Goal: Information Seeking & Learning: Compare options

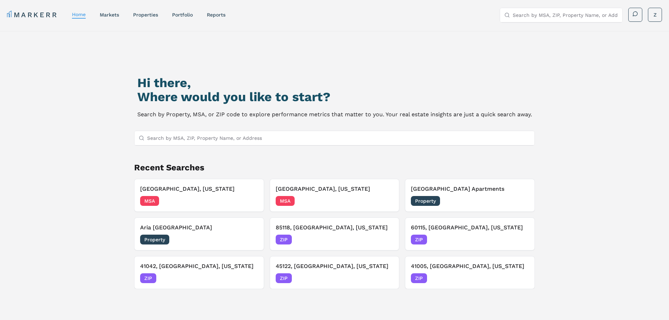
click at [93, 94] on div "Hi there, Where would you like to start? Search by Property, MSA, or ZIP code t…" at bounding box center [334, 196] width 669 height 331
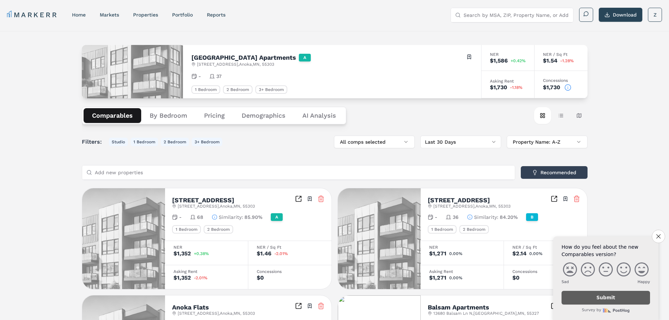
click at [173, 113] on button "By Bedroom" at bounding box center [168, 115] width 54 height 15
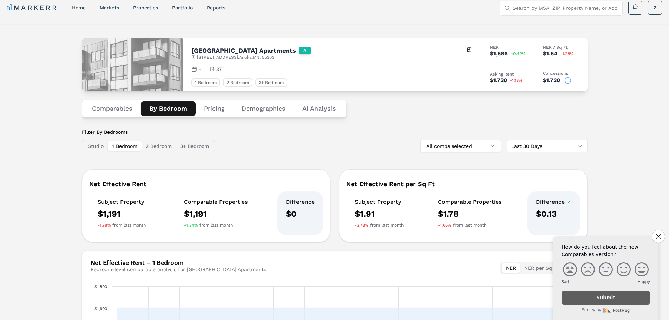
scroll to position [5, 0]
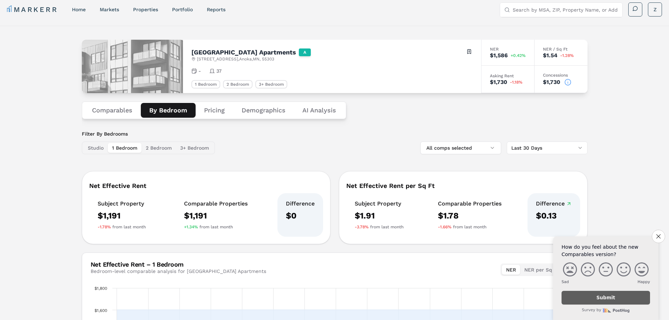
click at [215, 113] on button "Pricing" at bounding box center [214, 110] width 38 height 15
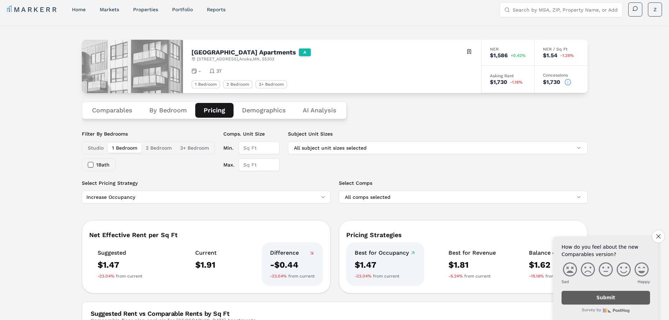
click at [196, 166] on div "Filter By Bedrooms Studio 1 Bedroom 2 Bedroom 3+ Bedroom 1 Bath" at bounding box center [148, 150] width 133 height 41
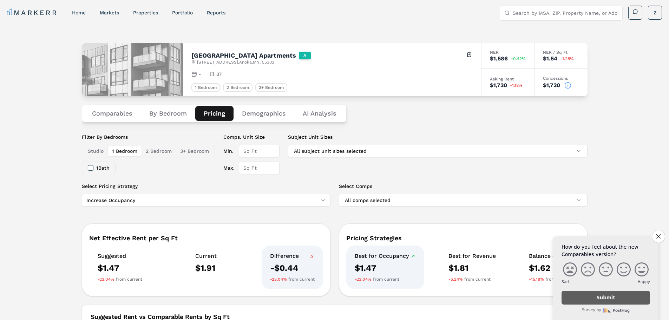
scroll to position [0, 0]
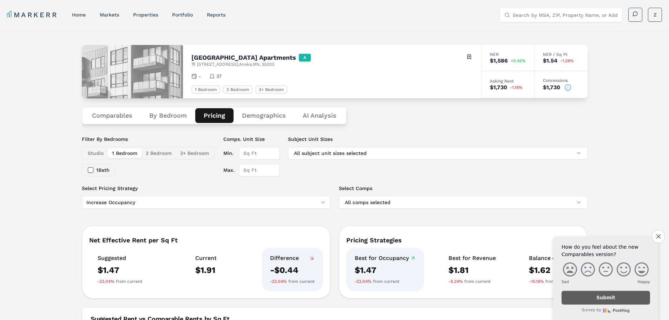
click at [497, 55] on div "NER" at bounding box center [508, 54] width 36 height 4
drag, startPoint x: 493, startPoint y: 55, endPoint x: 479, endPoint y: 57, distance: 14.1
click at [493, 55] on div "NER" at bounding box center [508, 54] width 36 height 4
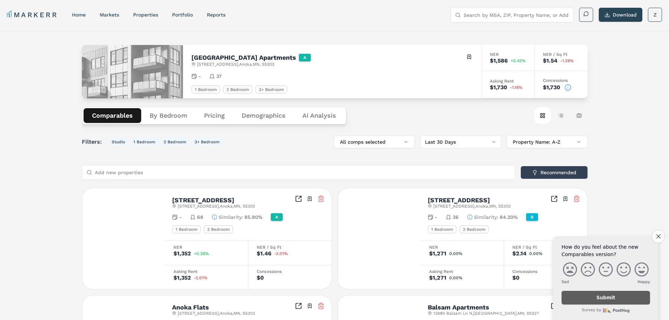
click at [114, 117] on button "Comparables" at bounding box center [113, 115] width 58 height 15
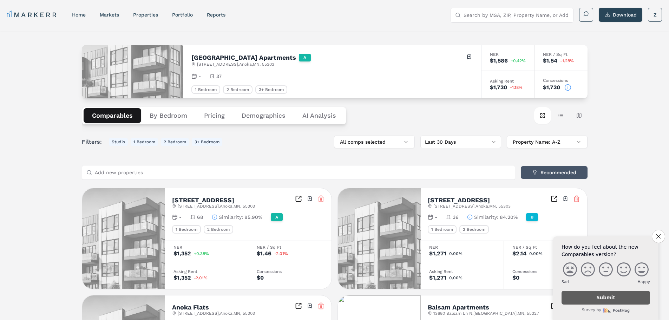
click at [542, 174] on button "Recommended" at bounding box center [553, 172] width 67 height 13
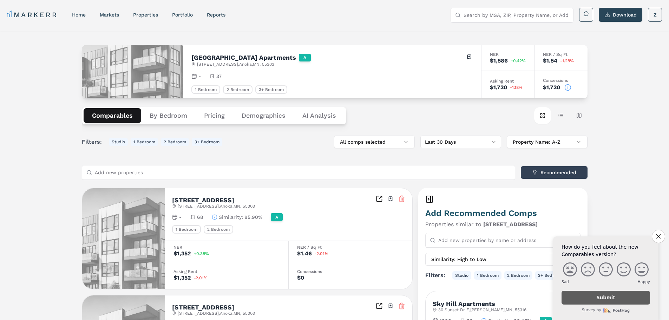
click at [167, 113] on button "By Bedroom" at bounding box center [168, 115] width 54 height 15
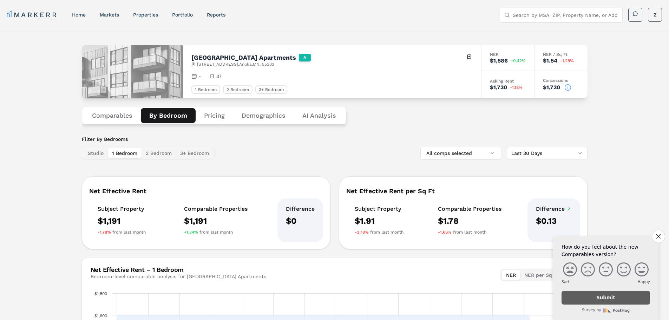
click at [263, 115] on button "Demographics" at bounding box center [263, 115] width 61 height 15
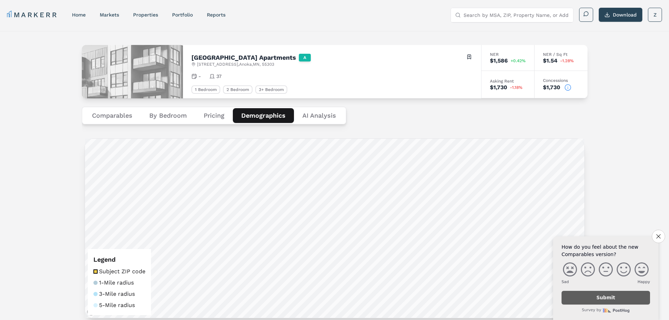
click at [326, 117] on Analysis "AI Analysis" at bounding box center [319, 115] width 51 height 15
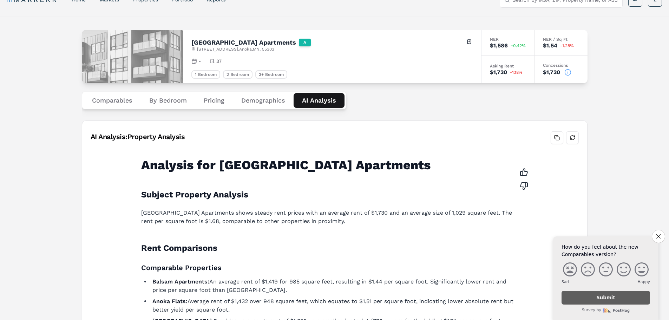
scroll to position [5, 0]
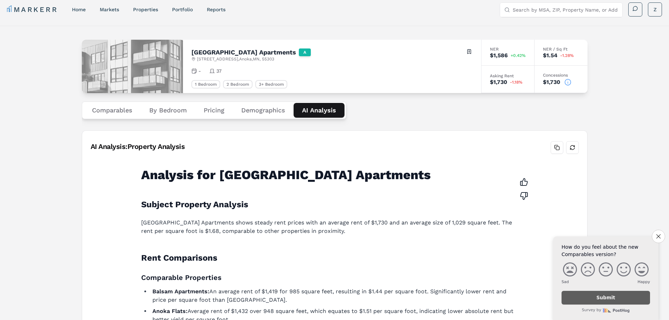
click at [158, 111] on button "By Bedroom" at bounding box center [168, 110] width 54 height 15
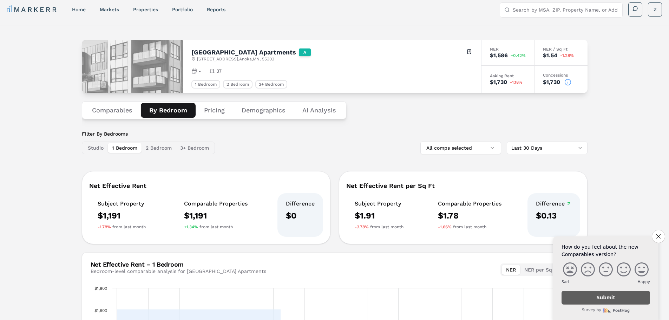
click at [114, 110] on button "Comparables" at bounding box center [112, 110] width 57 height 15
click at [164, 111] on button "By Bedroom" at bounding box center [168, 110] width 55 height 15
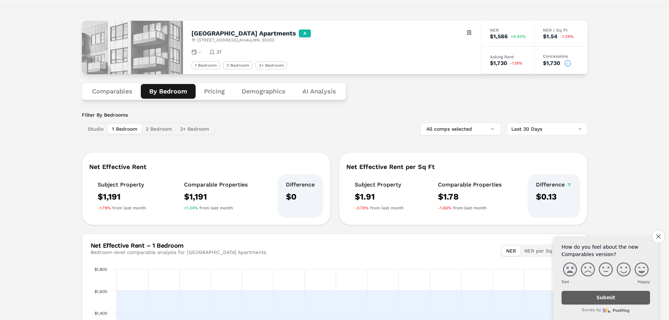
scroll to position [40, 0]
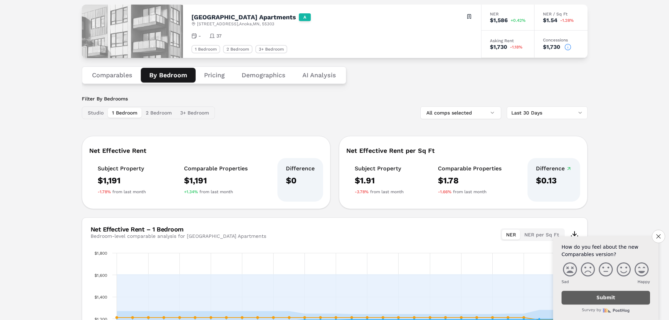
click at [312, 186] on div "$0" at bounding box center [300, 180] width 29 height 11
click at [469, 114] on button "All comps selected" at bounding box center [460, 112] width 81 height 13
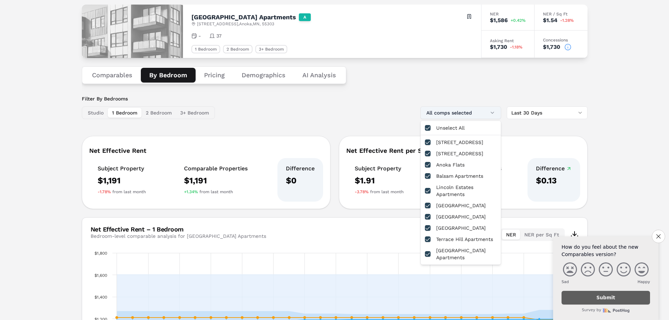
click at [469, 114] on button "All comps selected" at bounding box center [460, 112] width 81 height 13
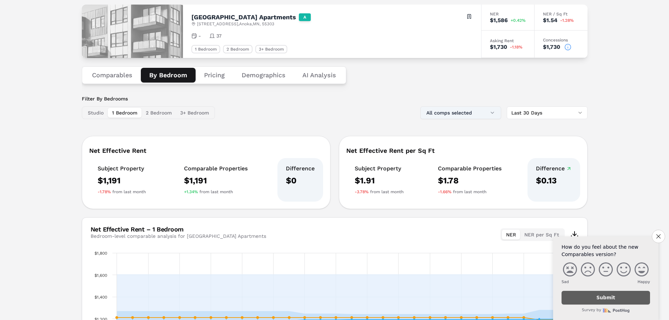
click at [469, 114] on button "All comps selected" at bounding box center [460, 112] width 81 height 13
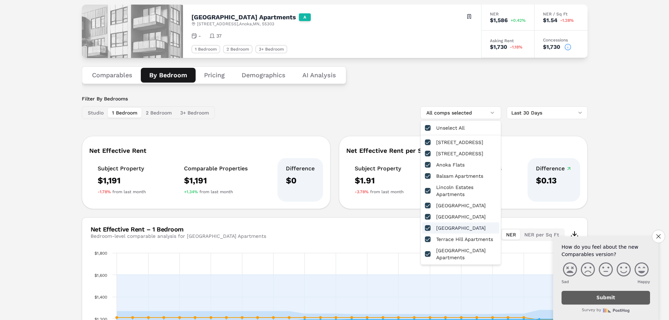
click at [428, 231] on button "button" at bounding box center [428, 228] width 6 height 6
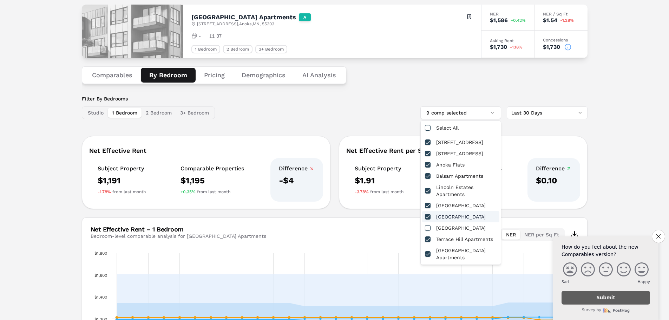
click at [381, 115] on div "Filter By Bedrooms Studio 1 Bedroom 2 Bedroom 3+ Bedroom 9 comp selected Last 3…" at bounding box center [334, 107] width 505 height 24
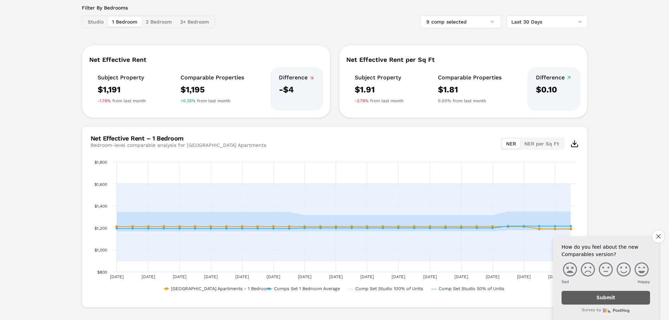
scroll to position [146, 0]
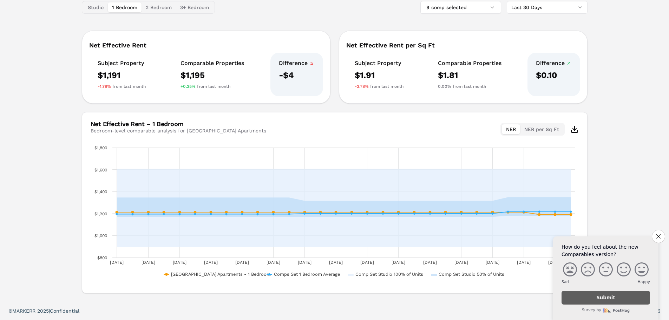
click at [512, 129] on button "NER" at bounding box center [510, 129] width 18 height 10
click at [532, 128] on button "NER per Sq Ft" at bounding box center [541, 129] width 43 height 10
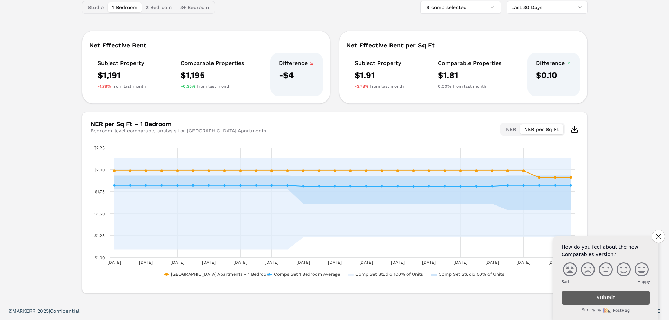
click at [515, 128] on button "NER" at bounding box center [510, 129] width 18 height 10
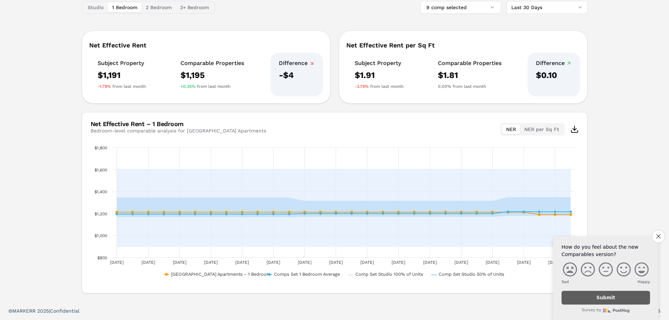
click at [36, 188] on div "[GEOGRAPHIC_DATA] Apartments A [STREET_ADDRESS] Toggle portfolio menu - 37 1 Be…" at bounding box center [334, 93] width 669 height 416
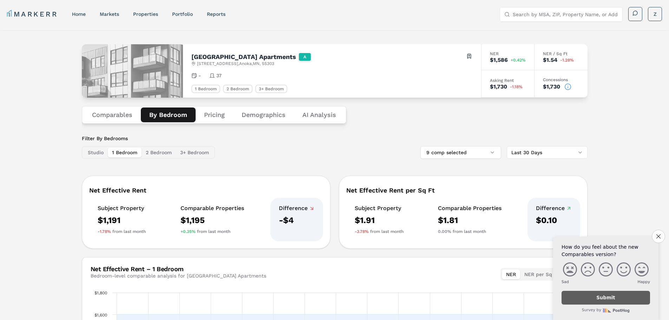
scroll to position [0, 0]
click at [162, 153] on button "2 Bedroom" at bounding box center [158, 153] width 34 height 10
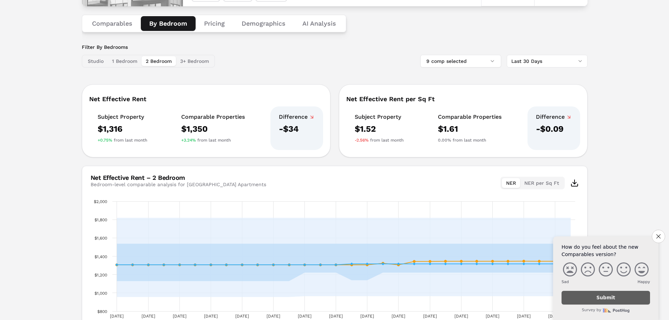
scroll to position [75, 0]
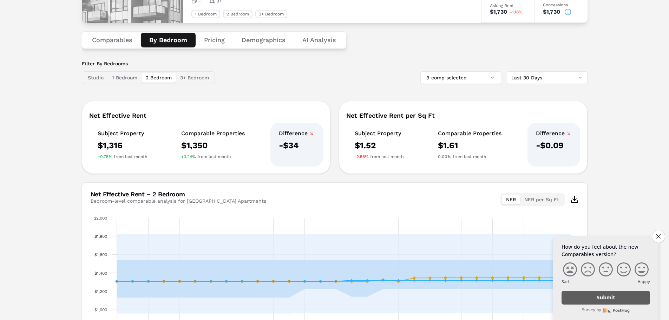
click at [203, 79] on button "3+ Bedroom" at bounding box center [194, 78] width 37 height 10
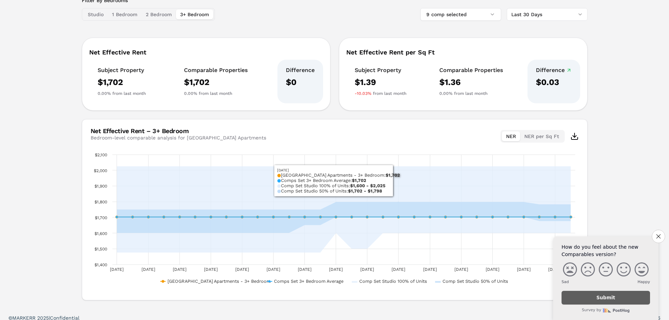
scroll to position [40, 0]
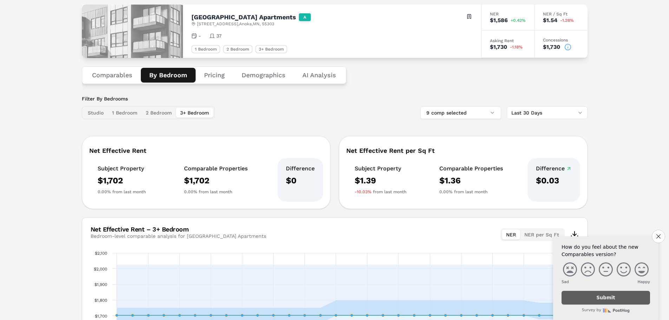
click at [326, 117] on div "Filter By Bedrooms Studio 1 Bedroom 2 Bedroom 3+ Bedroom 9 comp selected Last 3…" at bounding box center [334, 107] width 505 height 24
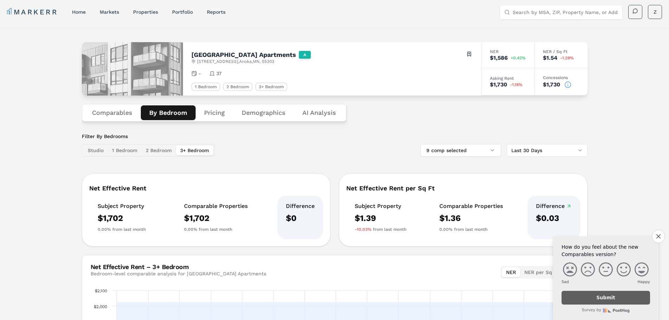
scroll to position [0, 0]
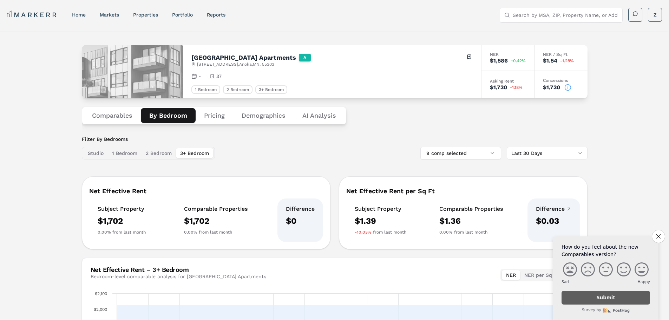
click at [207, 90] on div "1 Bedroom" at bounding box center [205, 89] width 29 height 8
drag, startPoint x: 211, startPoint y: 108, endPoint x: 217, endPoint y: 115, distance: 9.8
click at [211, 109] on div "Comparables By Bedroom Pricing Demographics AI Analysis" at bounding box center [214, 116] width 264 height 18
click at [218, 117] on button "Pricing" at bounding box center [214, 115] width 38 height 15
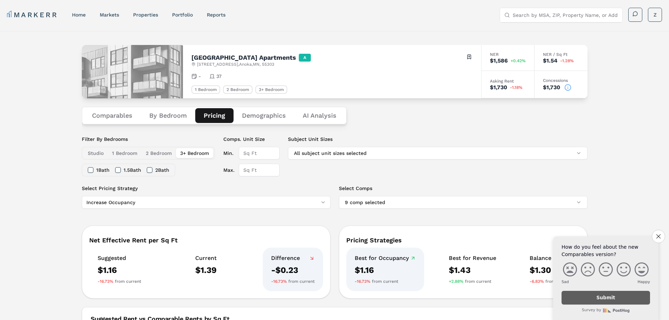
click at [159, 153] on button "2 Bedroom" at bounding box center [158, 153] width 34 height 10
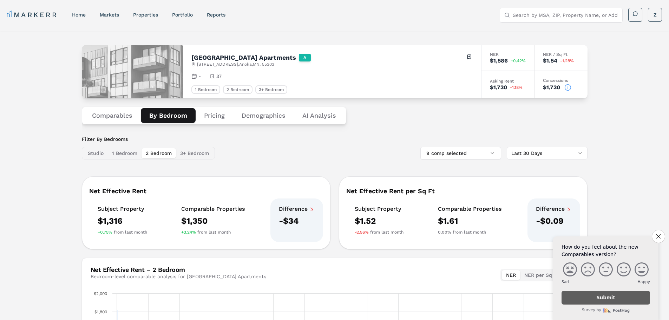
click at [171, 115] on button "By Bedroom" at bounding box center [168, 115] width 55 height 15
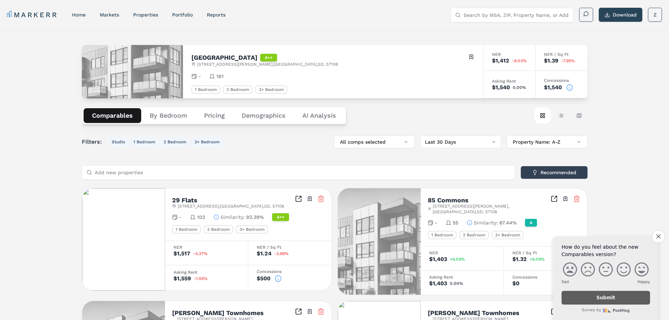
click at [161, 114] on button "By Bedroom" at bounding box center [168, 115] width 54 height 15
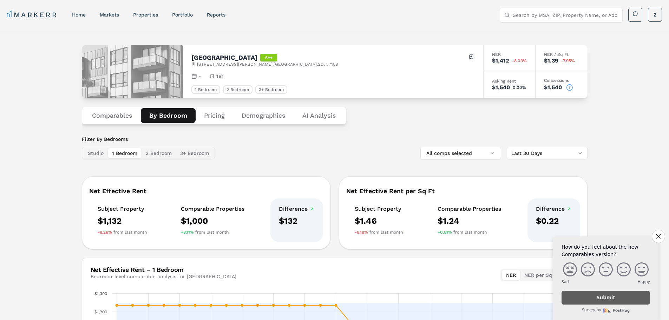
click at [571, 88] on icon at bounding box center [569, 87] width 7 height 7
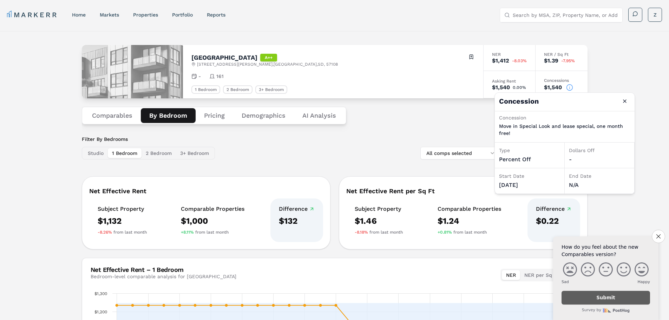
click at [571, 88] on icon at bounding box center [569, 87] width 7 height 7
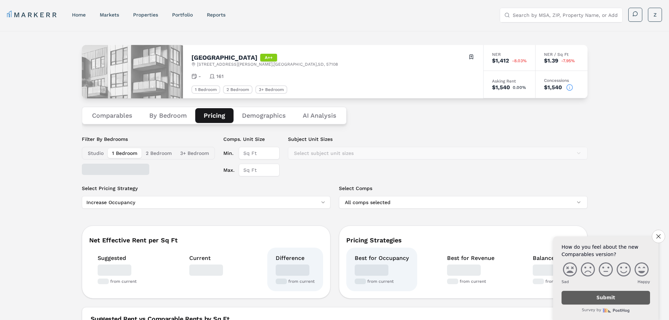
click at [212, 118] on button "Pricing" at bounding box center [214, 115] width 38 height 15
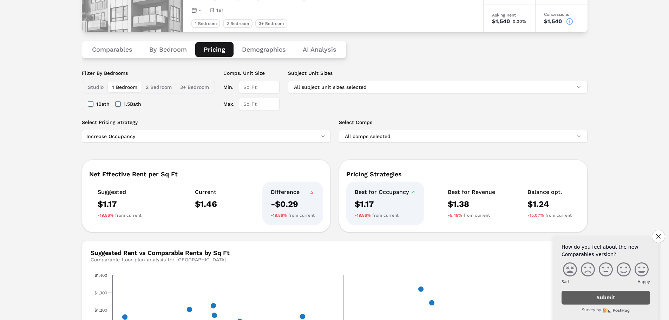
scroll to position [70, 0]
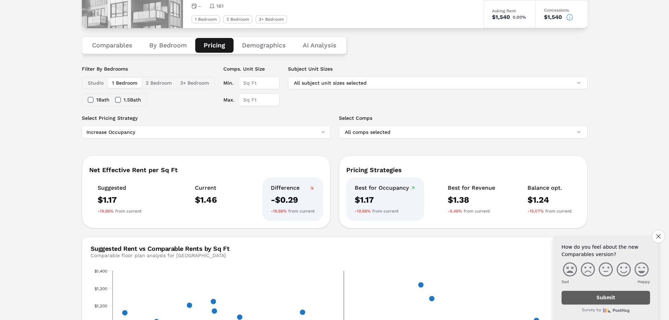
click at [193, 129] on html "MARKERR home markets properties Portfolio reports Search by MSA, ZIP, Property …" at bounding box center [334, 261] width 669 height 663
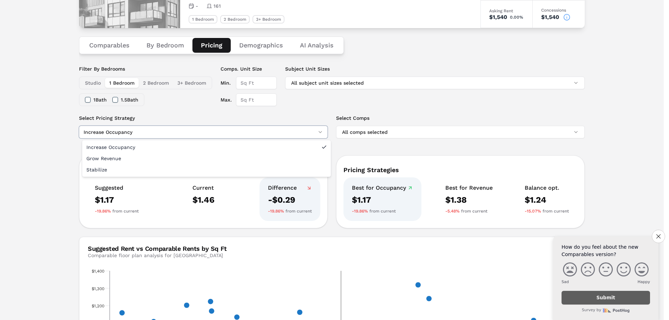
click at [54, 127] on html "MARKERR home markets properties Portfolio reports Search by MSA, ZIP, Property …" at bounding box center [334, 261] width 669 height 663
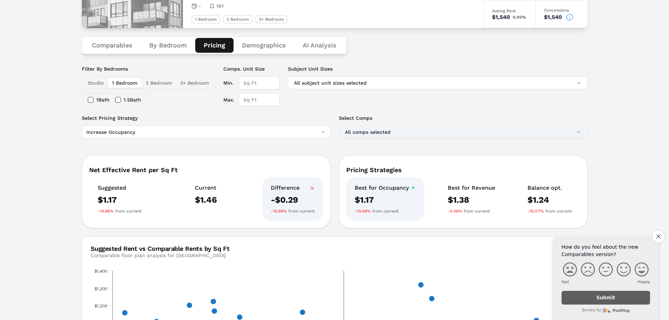
click at [367, 134] on button "All comps selected" at bounding box center [463, 132] width 248 height 13
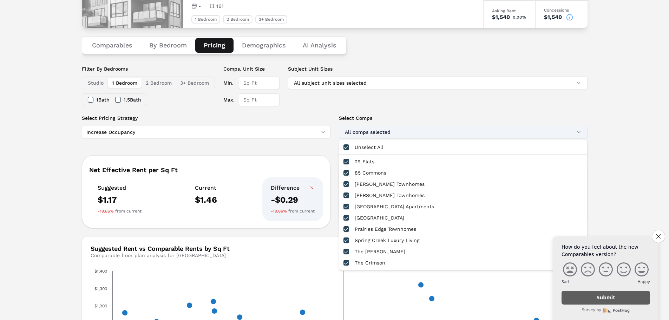
click at [368, 134] on button "All comps selected" at bounding box center [463, 132] width 248 height 13
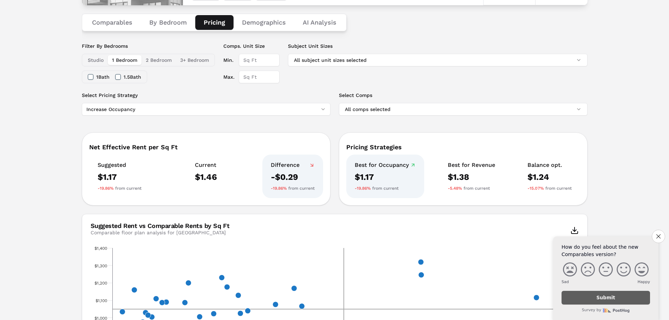
scroll to position [105, 0]
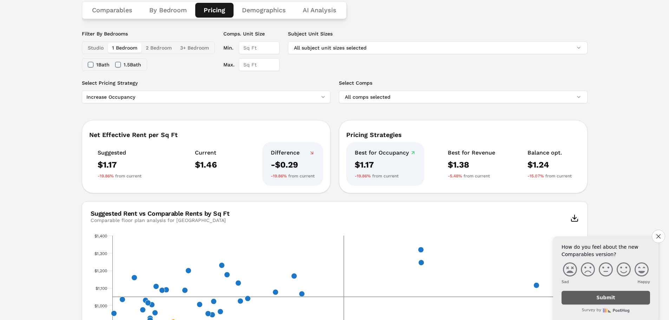
click at [113, 7] on button "Comparables" at bounding box center [112, 10] width 57 height 15
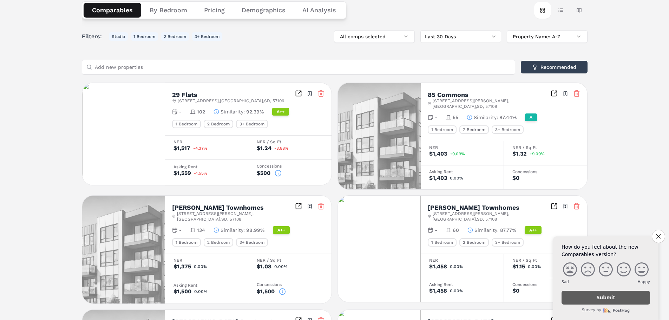
click at [175, 12] on button "By Bedroom" at bounding box center [168, 10] width 54 height 15
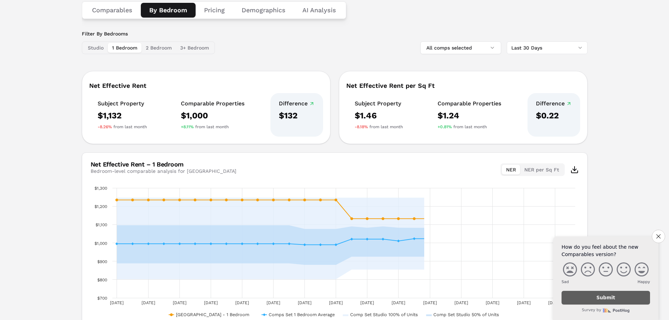
click at [215, 12] on button "Pricing" at bounding box center [214, 10] width 38 height 15
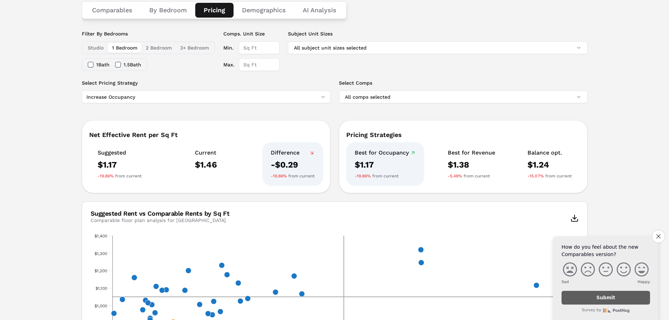
click at [107, 100] on html "MARKERR home markets properties Portfolio reports Search by MSA, ZIP, Property …" at bounding box center [334, 226] width 669 height 663
click at [108, 99] on html "MARKERR home markets properties Portfolio reports Search by MSA, ZIP, Property …" at bounding box center [334, 226] width 669 height 663
click at [258, 53] on input "Min." at bounding box center [259, 47] width 41 height 13
click at [199, 72] on div "Filter By Bedrooms Studio 1 Bedroom 2 Bedroom 3+ Bedroom 1 Bath 1.5 Bath Comps.…" at bounding box center [334, 54] width 505 height 49
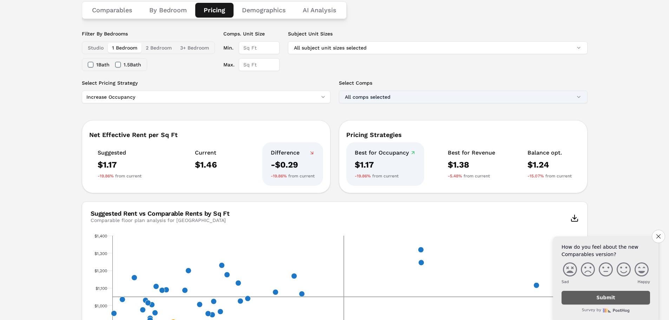
click at [388, 97] on button "All comps selected" at bounding box center [463, 97] width 248 height 13
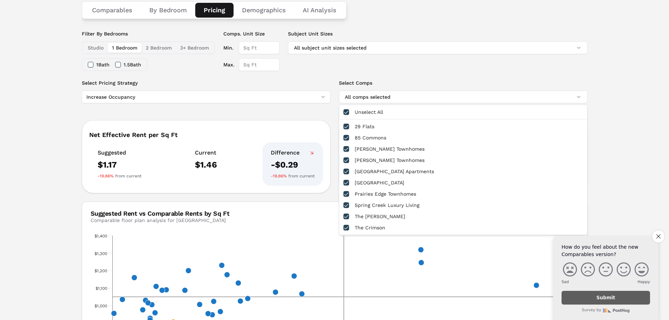
drag, startPoint x: 335, startPoint y: 80, endPoint x: 273, endPoint y: 97, distance: 63.9
click at [334, 80] on div "Select Pricing Strategy Increase Occupancy Select Comps All comps selected" at bounding box center [334, 95] width 505 height 32
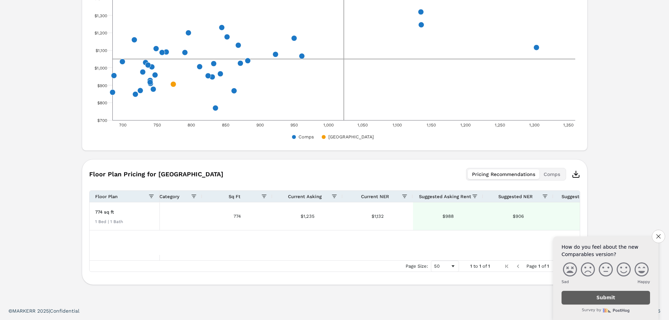
scroll to position [0, 0]
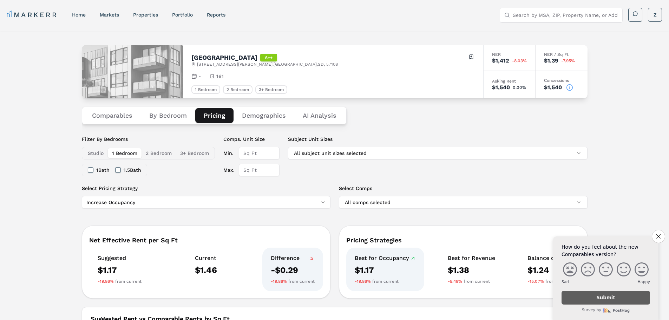
click at [156, 150] on button "2 Bedroom" at bounding box center [158, 153] width 34 height 10
click at [191, 152] on button "3+ Bedroom" at bounding box center [194, 153] width 37 height 10
click at [81, 14] on link "home" at bounding box center [79, 15] width 14 height 6
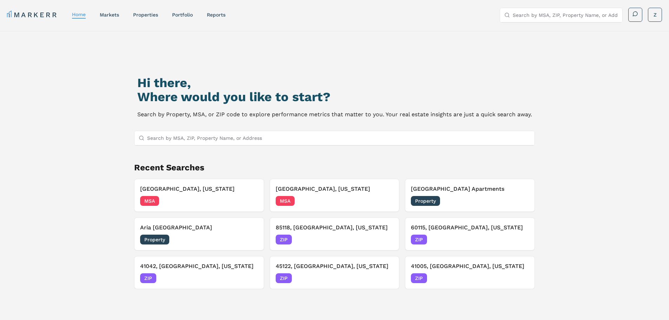
click at [268, 133] on input "Search by MSA, ZIP, Property Name, or Address" at bounding box center [338, 138] width 383 height 14
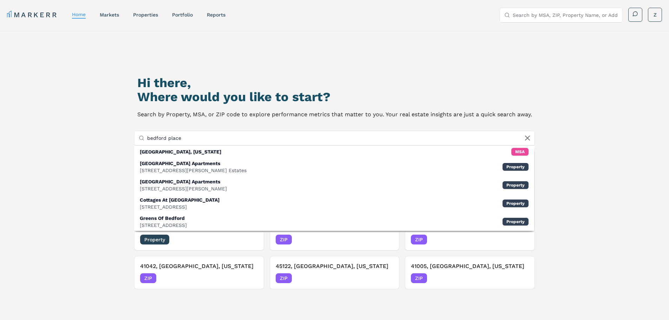
type input "bedford place"
